Goal: Check status: Check status

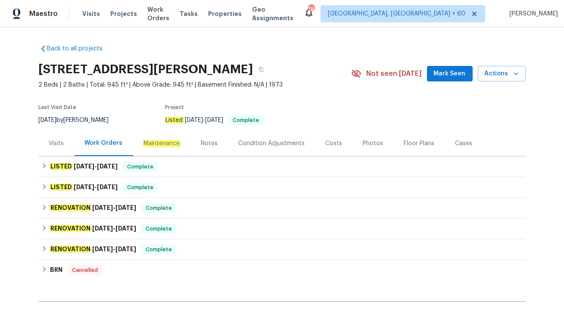
click at [53, 143] on div "Visits" at bounding box center [56, 143] width 15 height 9
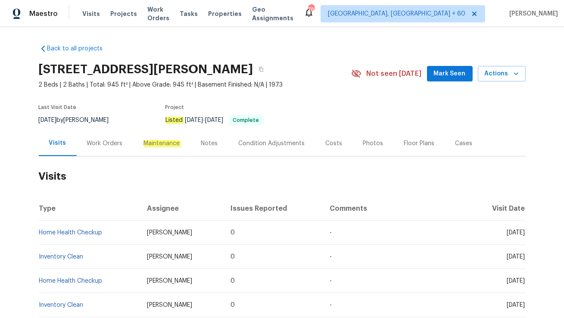
scroll to position [82, 0]
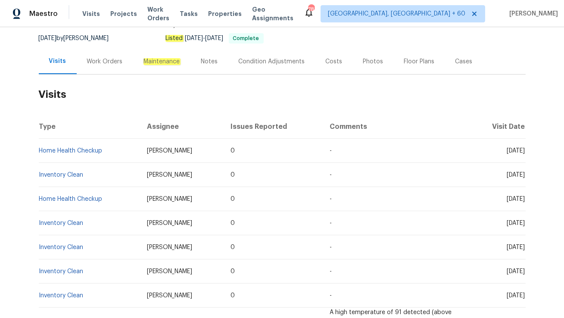
click at [94, 61] on div "Work Orders" at bounding box center [105, 61] width 36 height 9
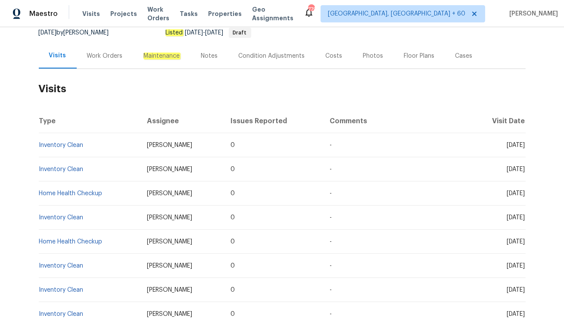
scroll to position [100, 0]
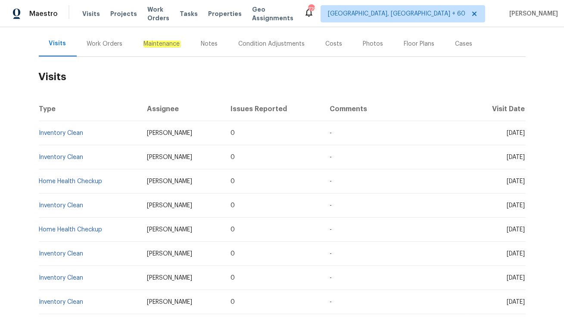
click at [108, 48] on div "Work Orders" at bounding box center [105, 43] width 56 height 25
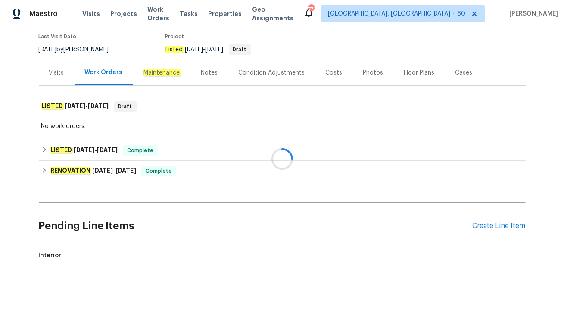
scroll to position [100, 0]
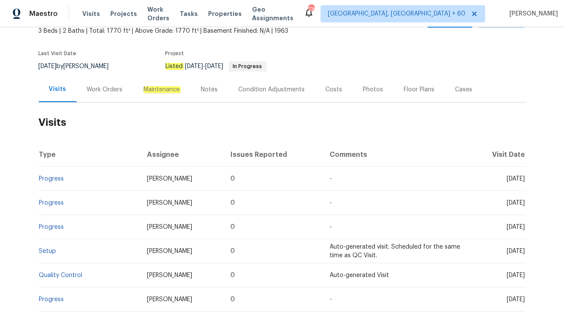
scroll to position [54, 0]
click at [55, 175] on td "Progress" at bounding box center [90, 178] width 102 height 24
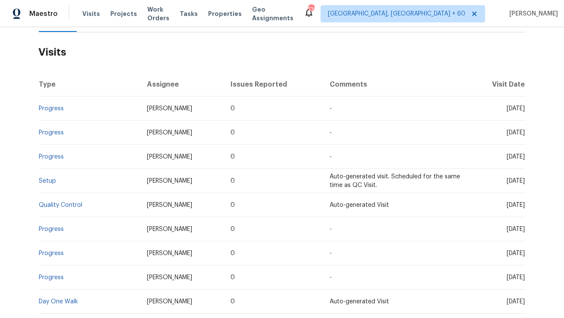
scroll to position [125, 0]
click at [50, 108] on link "Progress" at bounding box center [51, 108] width 25 height 6
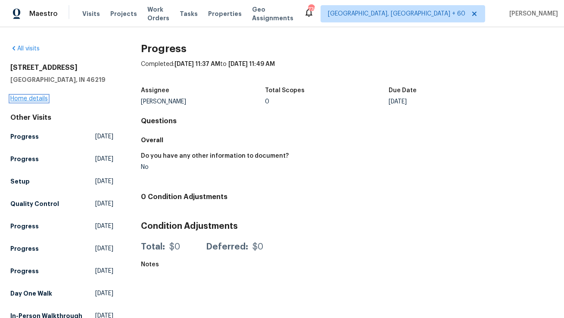
click at [37, 97] on link "Home details" at bounding box center [28, 99] width 37 height 6
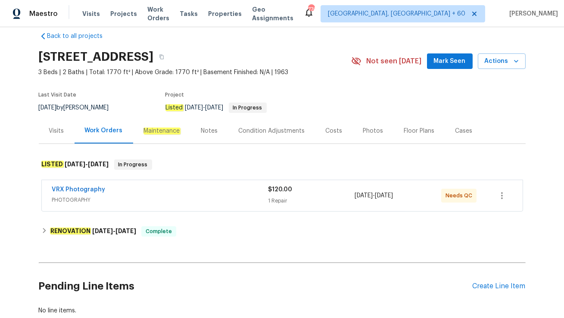
scroll to position [14, 0]
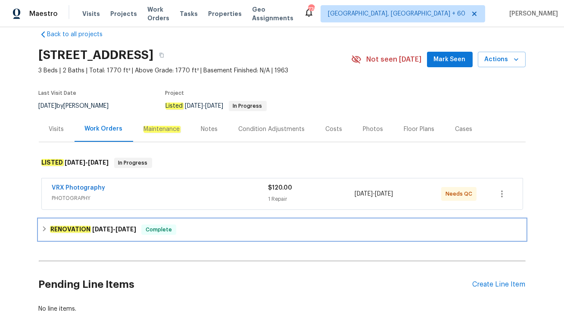
click at [154, 232] on span "Complete" at bounding box center [158, 229] width 33 height 9
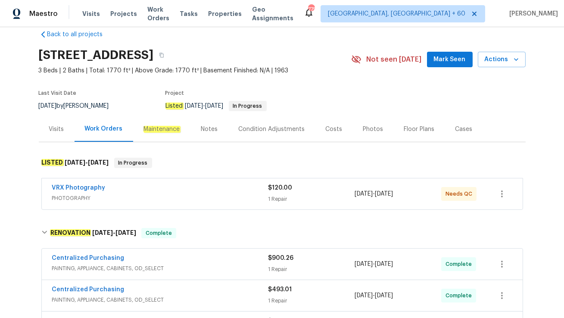
click at [50, 131] on div "Visits" at bounding box center [56, 129] width 15 height 9
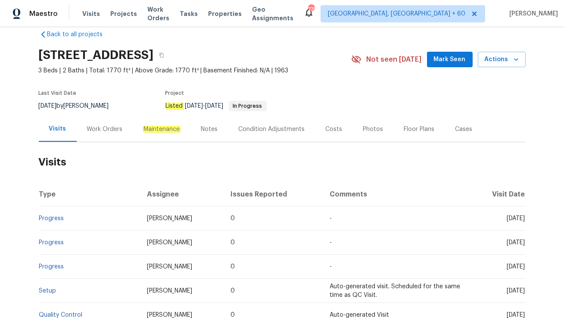
click at [106, 133] on div "Work Orders" at bounding box center [105, 129] width 36 height 9
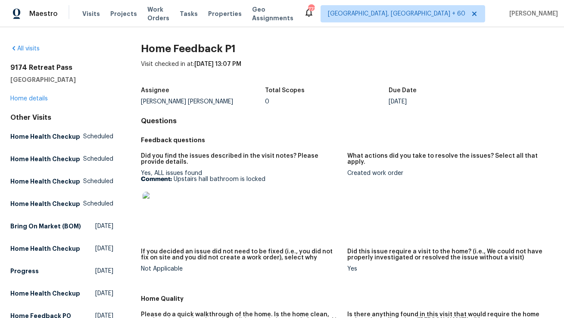
click at [28, 95] on div "[STREET_ADDRESS] Home details" at bounding box center [61, 83] width 103 height 40
click at [28, 97] on link "Home details" at bounding box center [28, 99] width 37 height 6
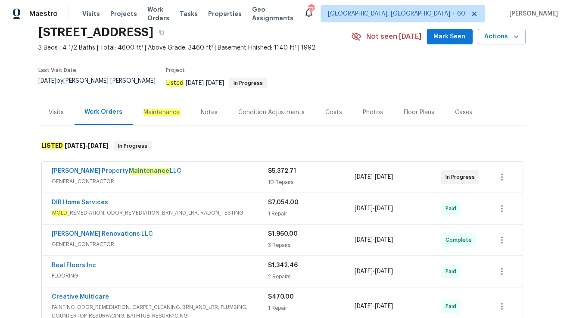
scroll to position [44, 0]
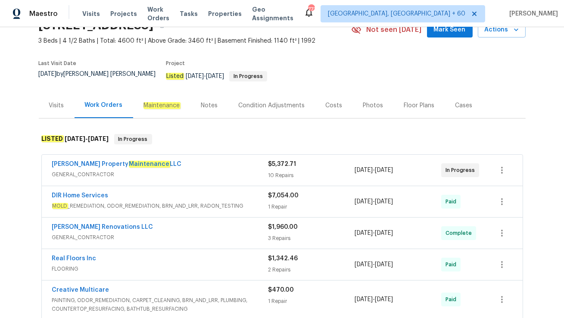
click at [162, 170] on span "GENERAL_CONTRACTOR" at bounding box center [160, 174] width 216 height 9
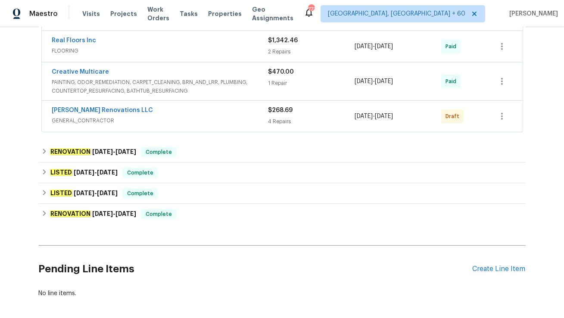
scroll to position [1156, 0]
click at [147, 117] on span "GENERAL_CONTRACTOR" at bounding box center [160, 121] width 216 height 9
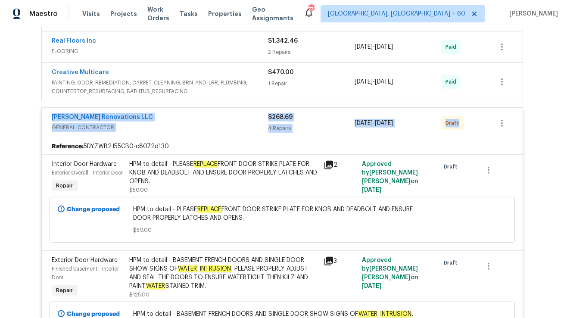
drag, startPoint x: 46, startPoint y: 101, endPoint x: 477, endPoint y: 119, distance: 432.2
click at [477, 119] on div "[PERSON_NAME] Renovations LLC GENERAL_CONTRACTOR $268.69 4 Repairs [DATE] - [DA…" at bounding box center [282, 123] width 481 height 31
copy div "[PERSON_NAME] Renovations LLC GENERAL_CONTRACTOR $268.69 4 Repairs [DATE] - [DA…"
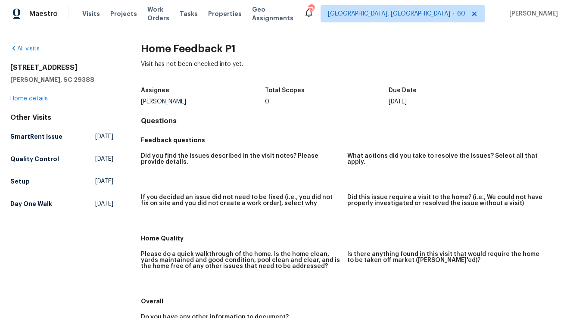
scroll to position [145, 0]
